Goal: Task Accomplishment & Management: Manage account settings

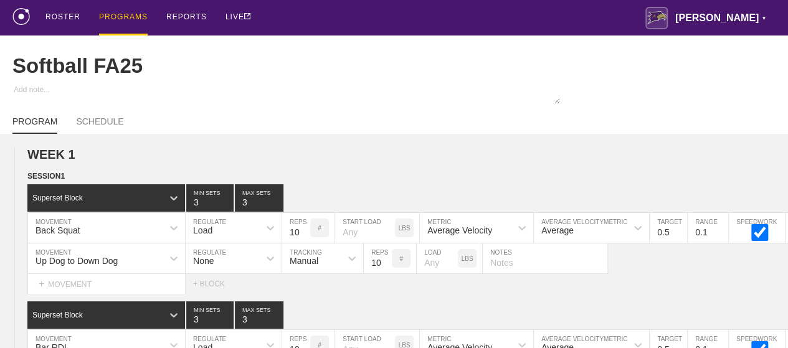
click at [113, 12] on div "PROGRAMS" at bounding box center [123, 17] width 49 height 35
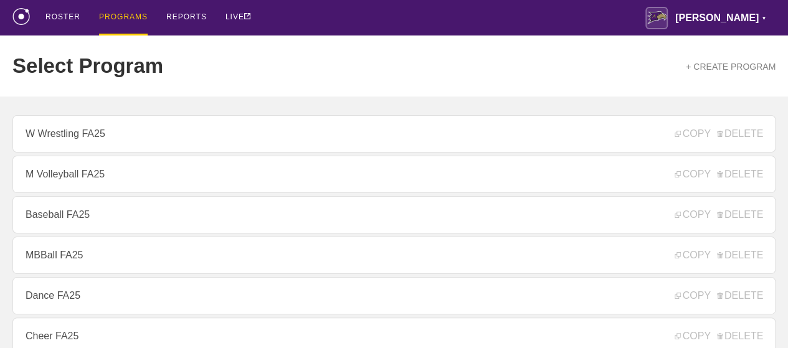
scroll to position [249, 0]
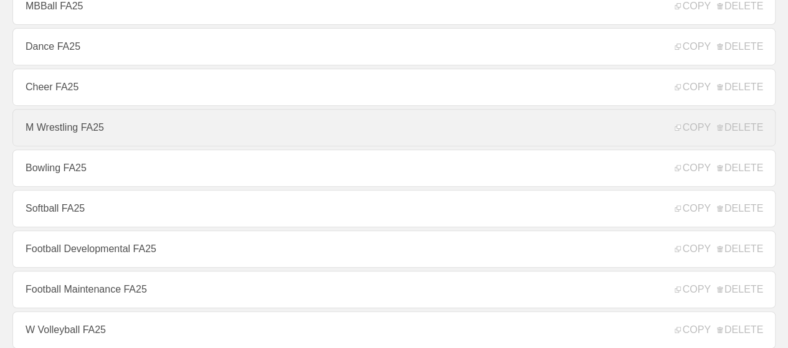
click at [53, 131] on link "M Wrestling FA25" at bounding box center [393, 127] width 763 height 37
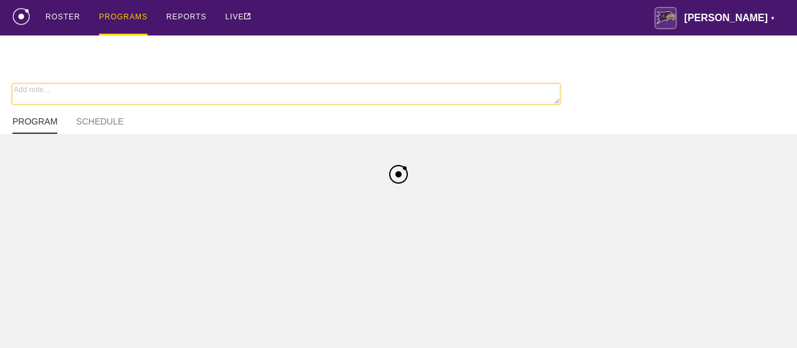
type textarea "x"
type input "M Wrestling FA25"
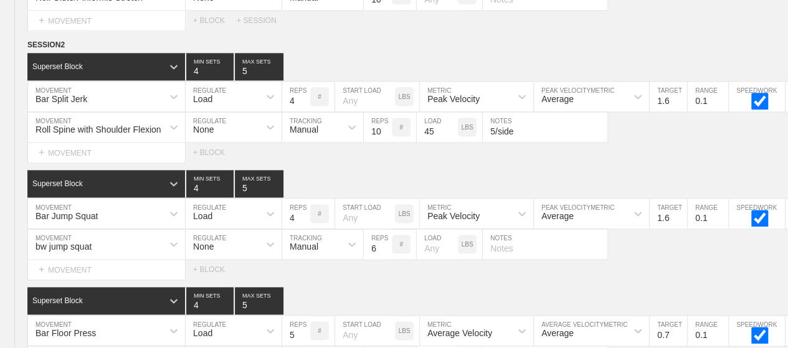
scroll to position [8198, 0]
